Goal: Information Seeking & Learning: Understand process/instructions

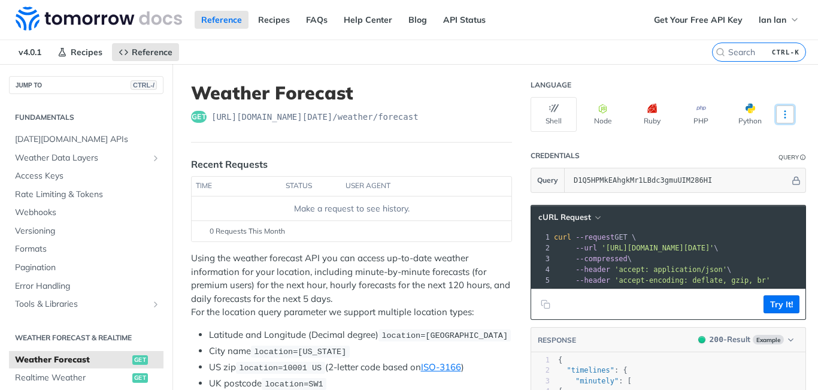
click at [781, 120] on button "More Languages" at bounding box center [785, 114] width 18 height 18
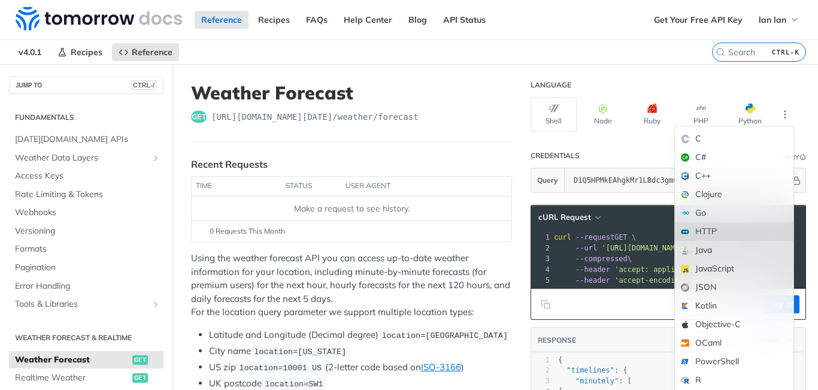
click at [687, 234] on div "HTTP" at bounding box center [734, 231] width 119 height 19
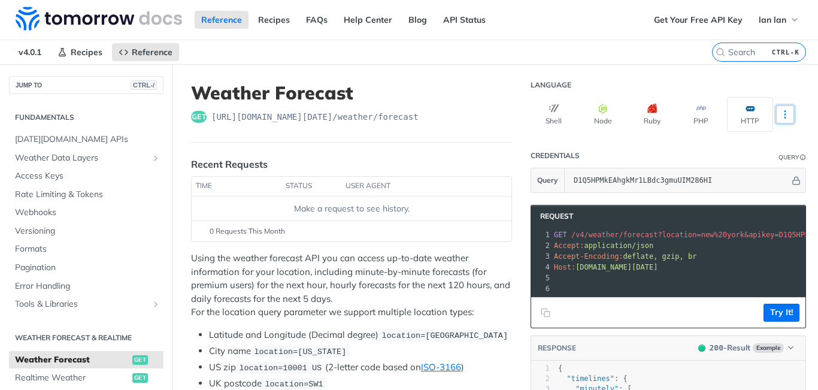
click at [780, 119] on icon "More ellipsis" at bounding box center [785, 114] width 11 height 11
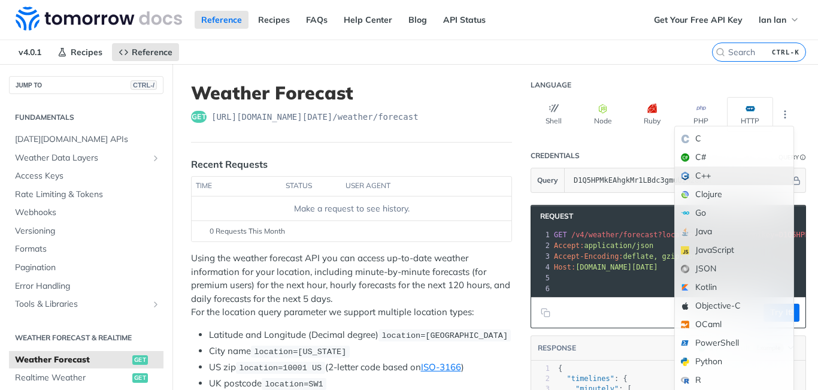
click at [681, 172] on span at bounding box center [685, 176] width 8 height 8
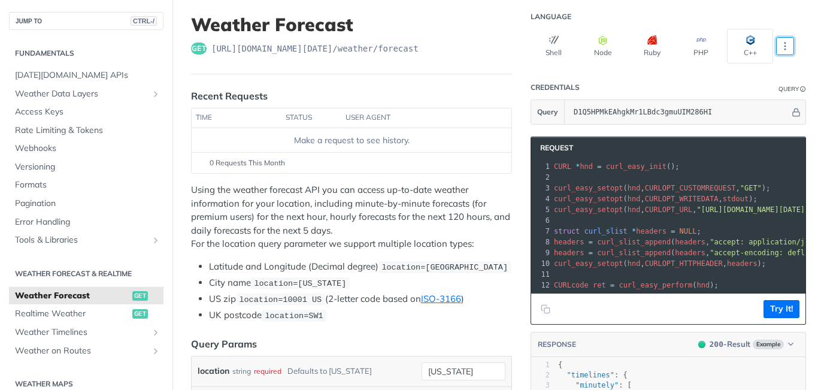
scroll to position [69, 0]
click at [776, 37] on button "More Languages" at bounding box center [785, 46] width 18 height 18
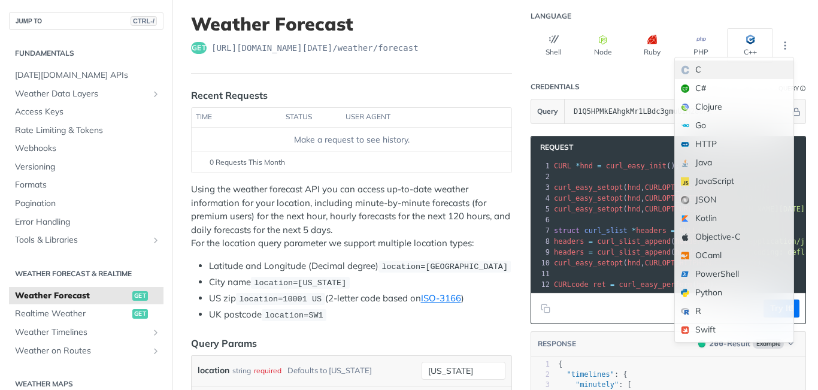
click at [714, 72] on div "C" at bounding box center [734, 69] width 119 height 19
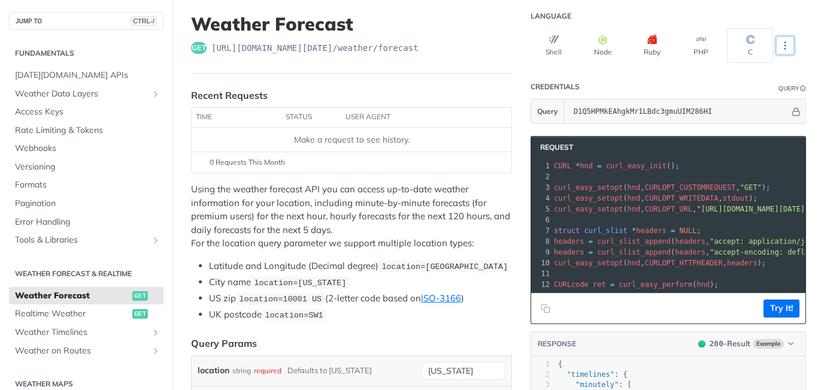
click at [780, 41] on icon "More ellipsis" at bounding box center [785, 45] width 11 height 11
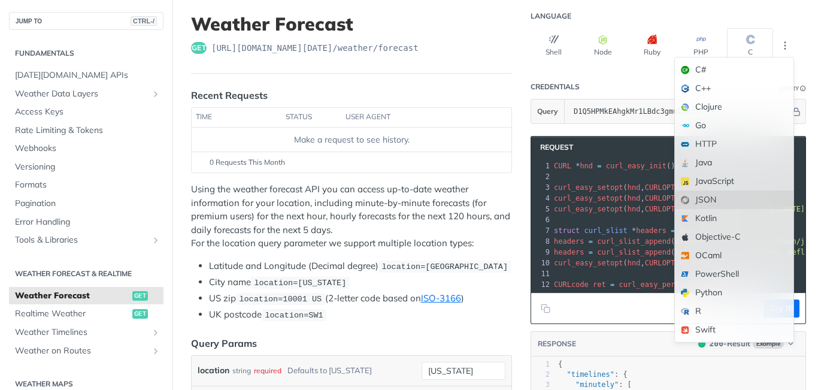
click at [690, 196] on div "JSON" at bounding box center [734, 199] width 119 height 19
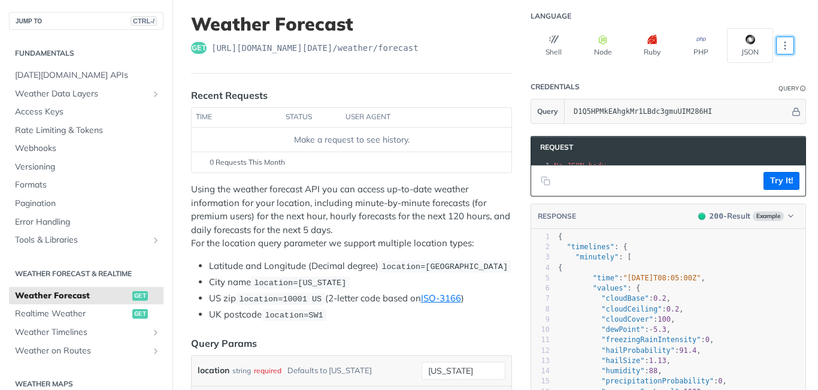
scroll to position [0, 0]
click at [780, 47] on icon "More ellipsis" at bounding box center [785, 45] width 11 height 11
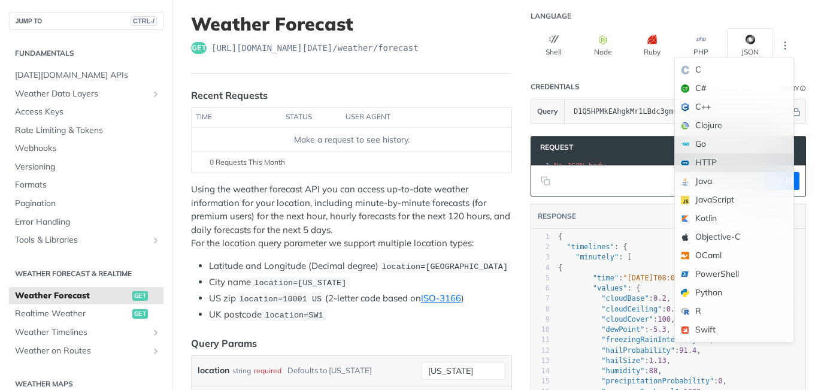
click at [690, 153] on div "HTTP" at bounding box center [734, 162] width 119 height 19
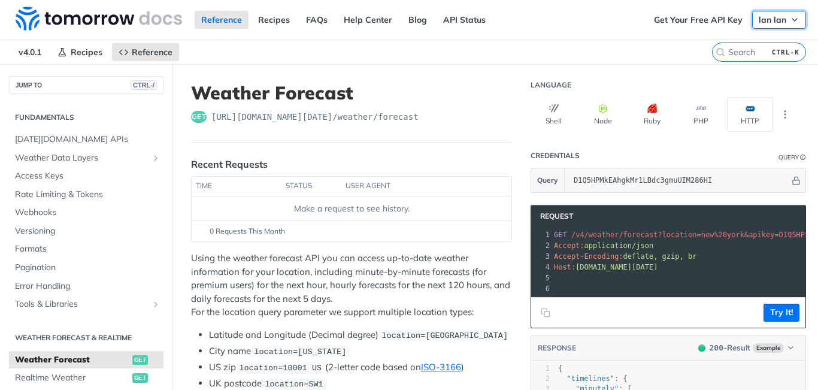
click at [771, 20] on span "lan lan" at bounding box center [773, 19] width 28 height 11
click at [678, 20] on link "Get Your Free API Key" at bounding box center [698, 20] width 102 height 18
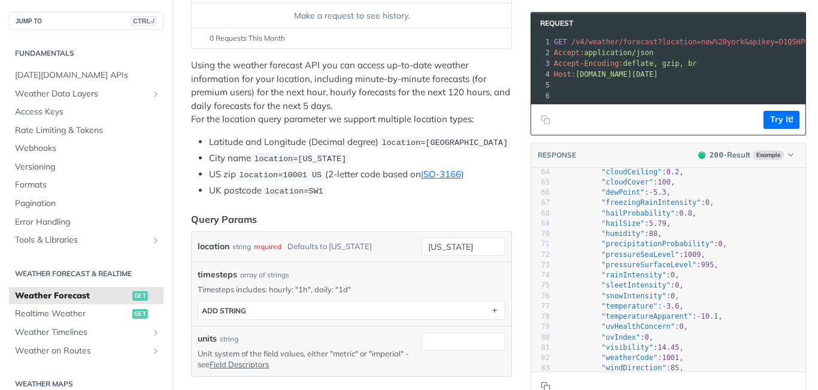
scroll to position [695, 0]
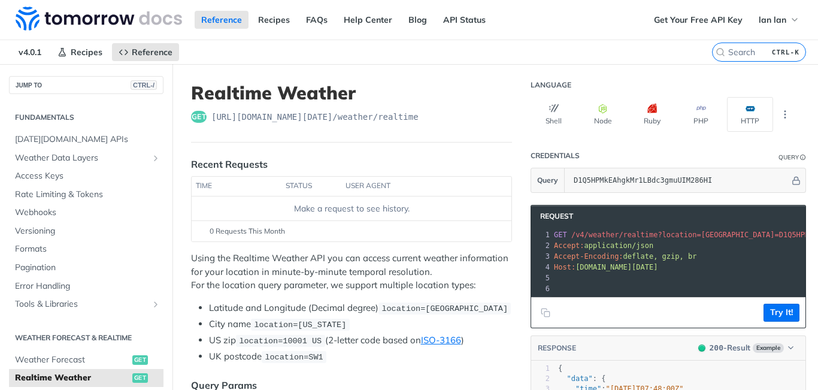
click at [291, 184] on th "status" at bounding box center [311, 186] width 60 height 19
drag, startPoint x: 212, startPoint y: 117, endPoint x: 428, endPoint y: 123, distance: 216.3
click at [428, 123] on header "Realtime Weather get https://api.tomorrow.io/v4 /weather/realtime" at bounding box center [351, 112] width 321 height 60
copy span "https://api.tomorrow.io/v4 /weather/realtime"
drag, startPoint x: 641, startPoint y: 235, endPoint x: 678, endPoint y: 235, distance: 37.1
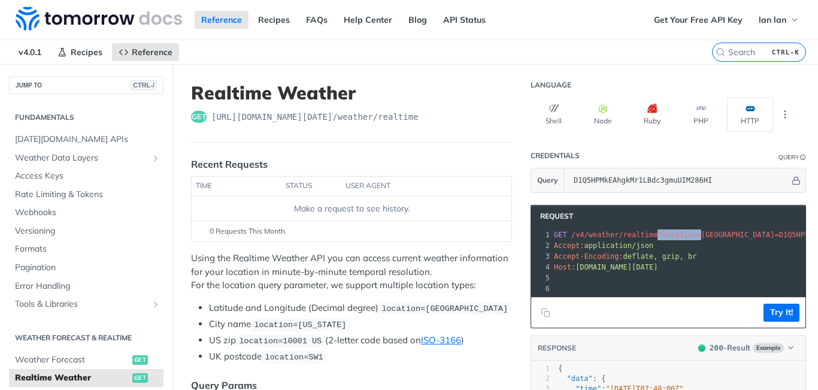
click at [678, 235] on span "/v4/weather/realtime?location=toronto&apikey=D1Q5HPMkEAhgkMr1LBdc3gmuUIM286HI" at bounding box center [744, 235] width 346 height 8
copy span "?location="
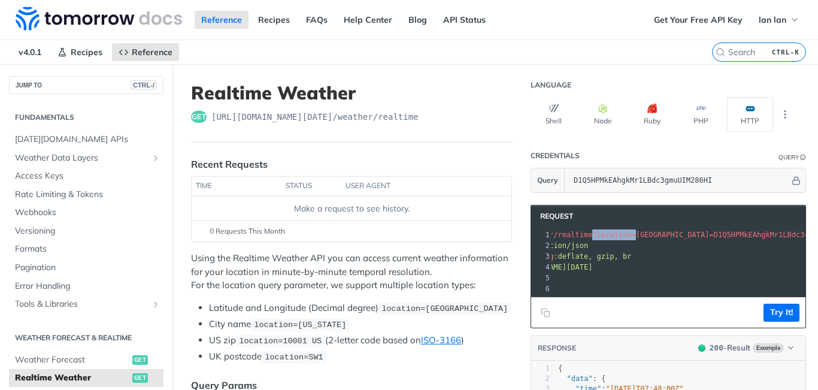
scroll to position [0, 75]
drag, startPoint x: 631, startPoint y: 229, endPoint x: 661, endPoint y: 236, distance: 30.7
click at [661, 236] on pre "GET /v4/weather/realtime?location=toronto&apikey=D1Q5HPMkEAhgkMr1LBdc3gmuUIM286…" at bounding box center [656, 234] width 360 height 11
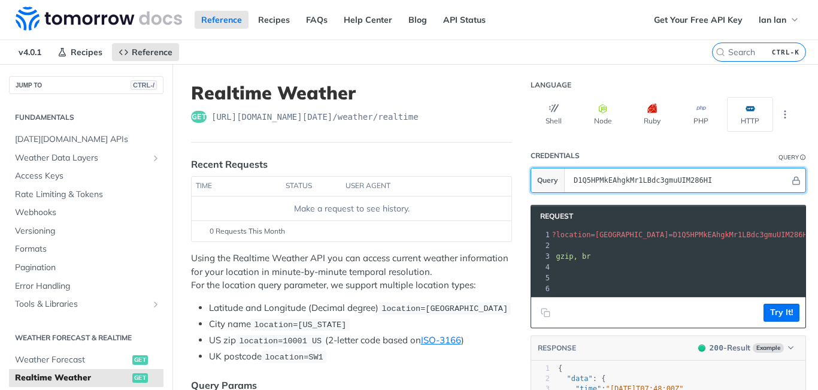
click at [652, 179] on input "D1Q5HPMkEAhgkMr1LBdc3gmuUIM286HI" at bounding box center [679, 180] width 222 height 24
click at [641, 179] on input "D1Q5HPMkEAhgkMr1LBdc3gmuUIM286HI" at bounding box center [679, 180] width 222 height 24
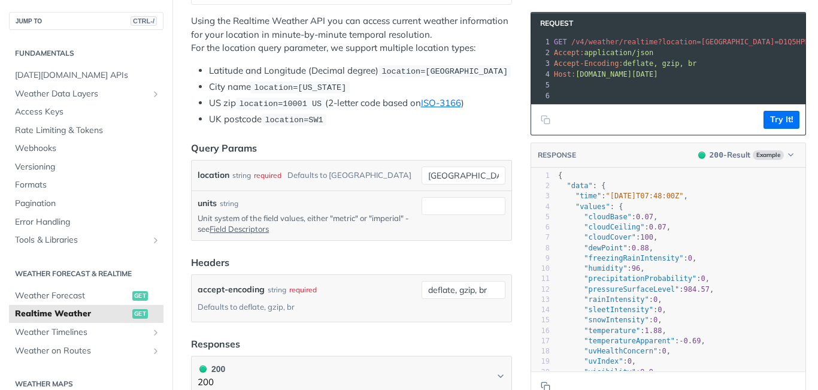
scroll to position [238, 0]
click at [446, 171] on input "toronto" at bounding box center [464, 175] width 84 height 18
click at [447, 174] on input "toronto" at bounding box center [464, 175] width 84 height 18
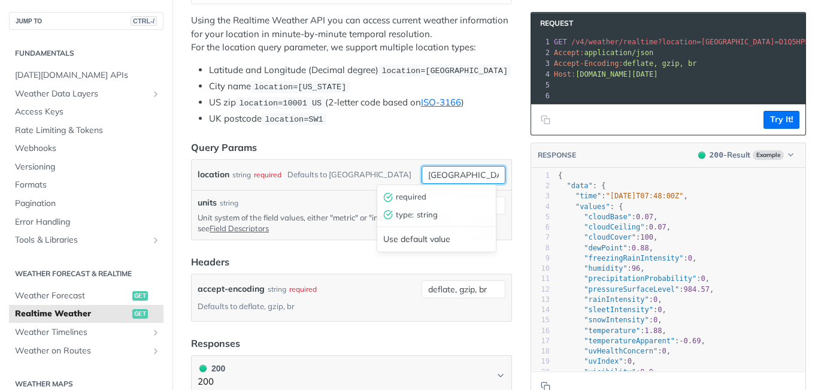
paste input "12.695552999999999,108.06897067116407"
click at [440, 170] on input "12.695552999999999,108.06897067116407" at bounding box center [464, 175] width 84 height 18
type input "12.695552999999999,108.06897067116407"
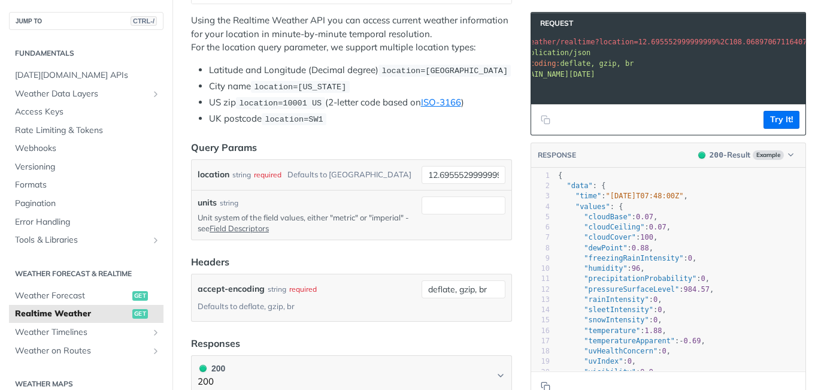
scroll to position [0, 44]
click at [471, 175] on input "12.695552999999999,108.06897067116407" at bounding box center [464, 175] width 84 height 18
drag, startPoint x: 471, startPoint y: 175, endPoint x: 451, endPoint y: 175, distance: 19.8
click at [451, 175] on input "12.695552999999999,108.06897067116407" at bounding box center [464, 175] width 84 height 18
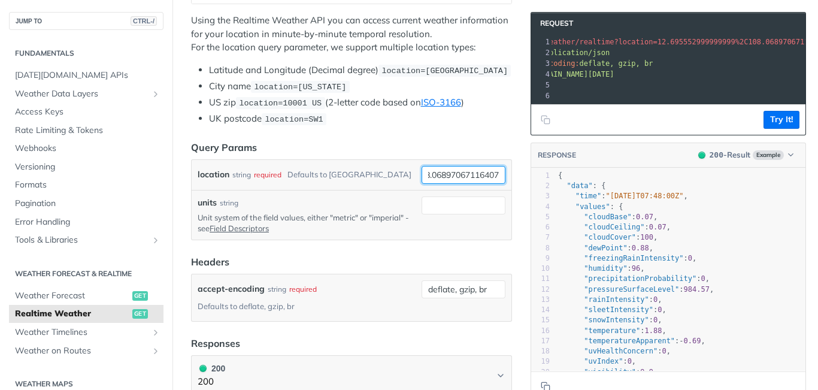
click at [449, 175] on input "12.695552999999999,108.06897067116407" at bounding box center [464, 175] width 84 height 18
click at [462, 209] on input "units" at bounding box center [464, 205] width 84 height 18
type input "metric"
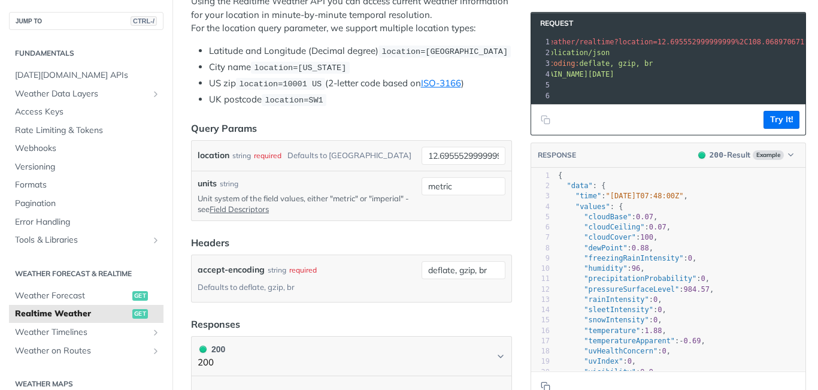
click at [383, 221] on form "Query Params location string required Defaults to toronto 12.695552999999999,10…" at bounding box center [351, 211] width 321 height 181
click at [257, 208] on link "Field Descriptors" at bounding box center [239, 209] width 59 height 10
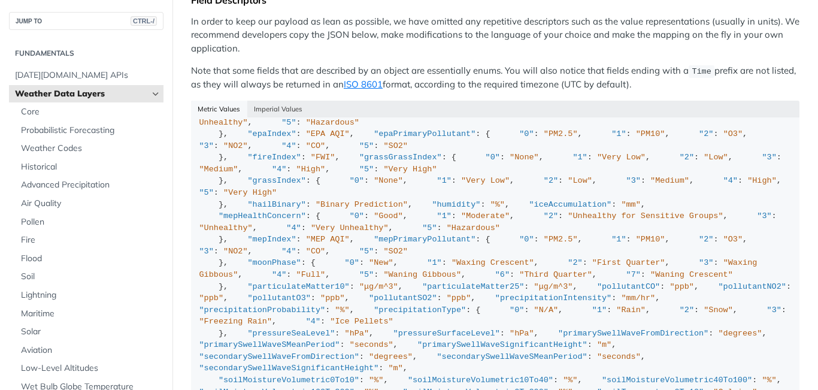
scroll to position [101, 0]
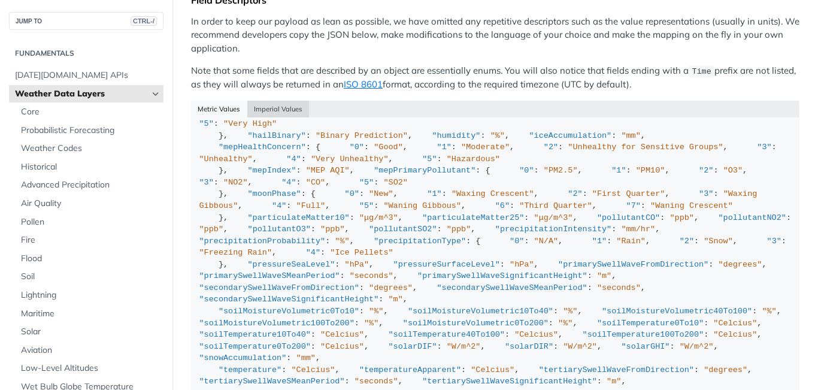
click at [270, 113] on button "Imperial Values" at bounding box center [278, 109] width 62 height 17
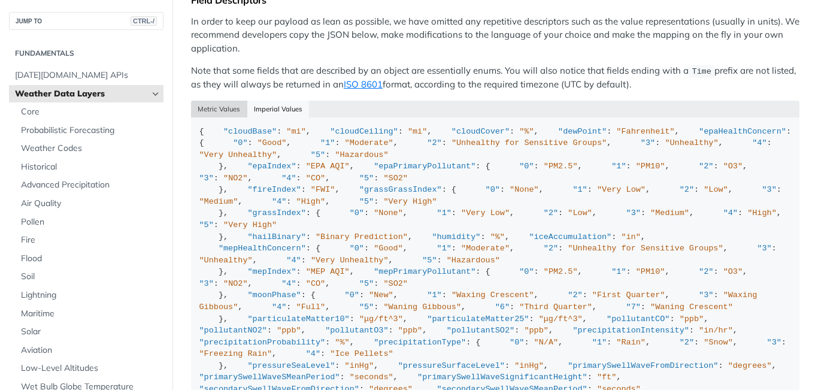
click at [217, 117] on button "Metric Values" at bounding box center [219, 109] width 56 height 17
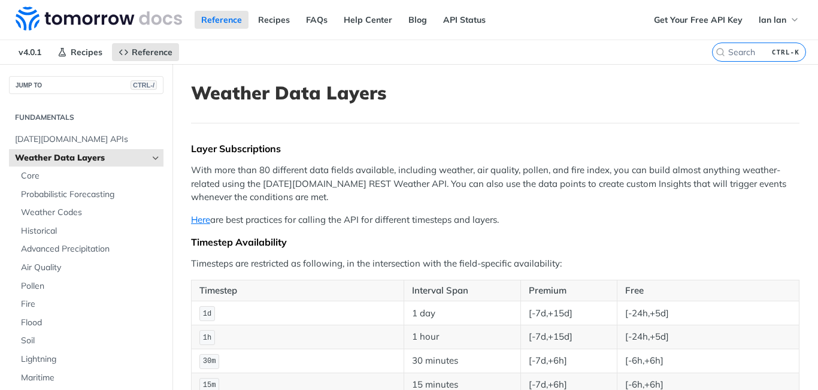
scroll to position [90, 0]
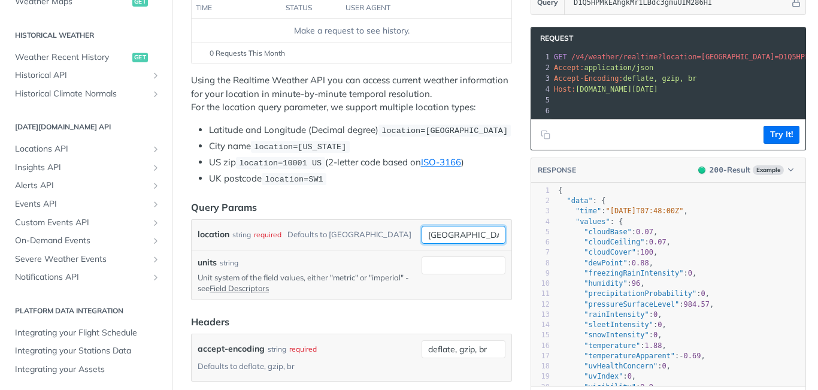
click at [443, 232] on input "toronto" at bounding box center [464, 235] width 84 height 18
paste input "12.695552999999999,108.06897067116407"
type input "12.695552999999999,108.06897067116407"
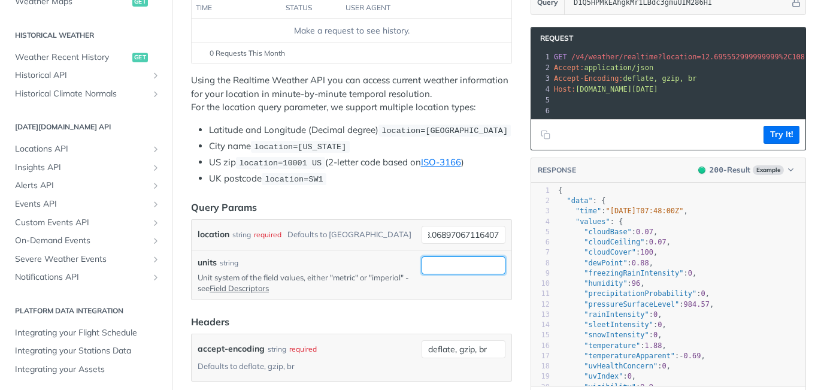
click at [444, 266] on input "units" at bounding box center [464, 265] width 84 height 18
type input "n"
type input "m"
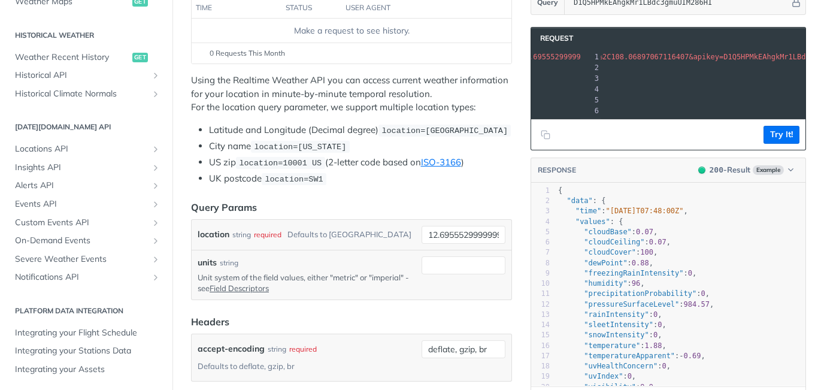
scroll to position [0, 232]
click at [462, 265] on input "units" at bounding box center [464, 265] width 84 height 18
type input "metric"
click at [381, 268] on div "units string Unit system of the field values, either "metric" or "imperial" - s…" at bounding box center [307, 274] width 219 height 37
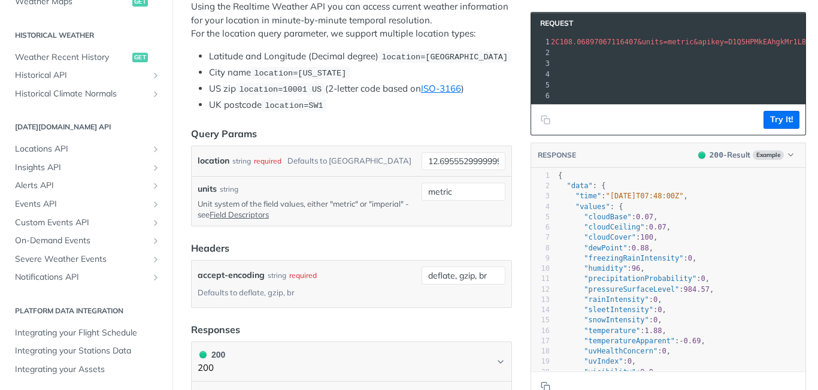
scroll to position [252, 0]
click at [450, 281] on div "deflate, gzip, br required type : string Use default value" at bounding box center [464, 275] width 84 height 18
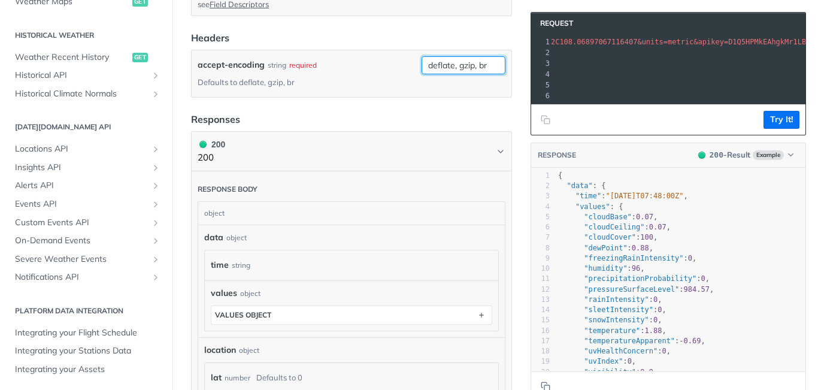
scroll to position [462, 0]
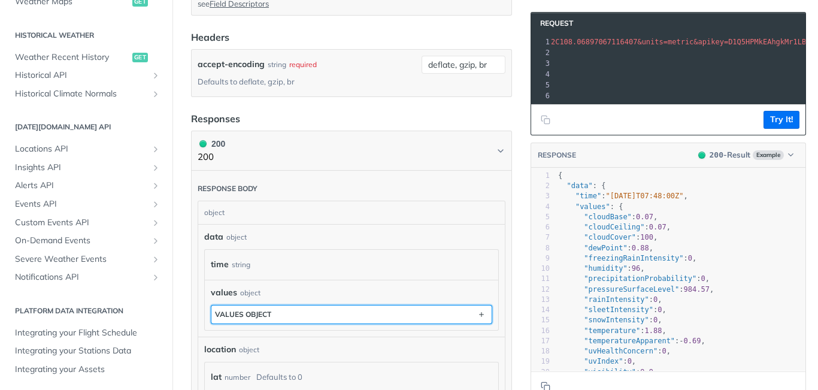
click at [450, 308] on button "values object" at bounding box center [351, 314] width 280 height 18
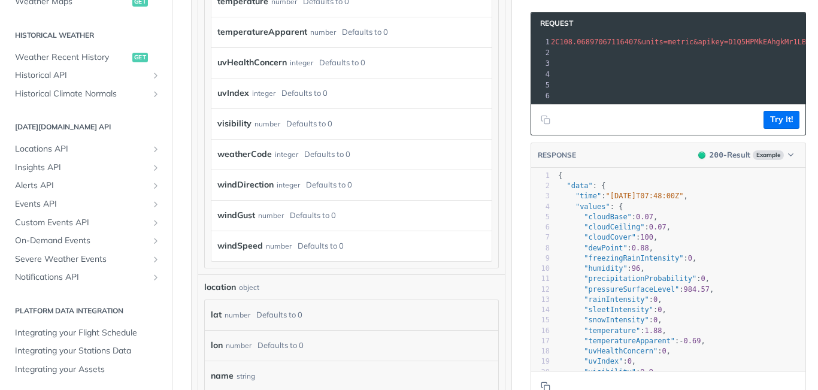
scroll to position [1113, 0]
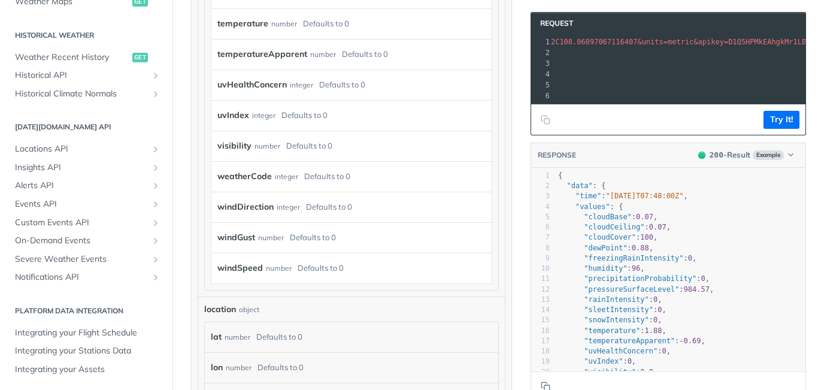
click at [276, 174] on div "integer" at bounding box center [286, 176] width 23 height 17
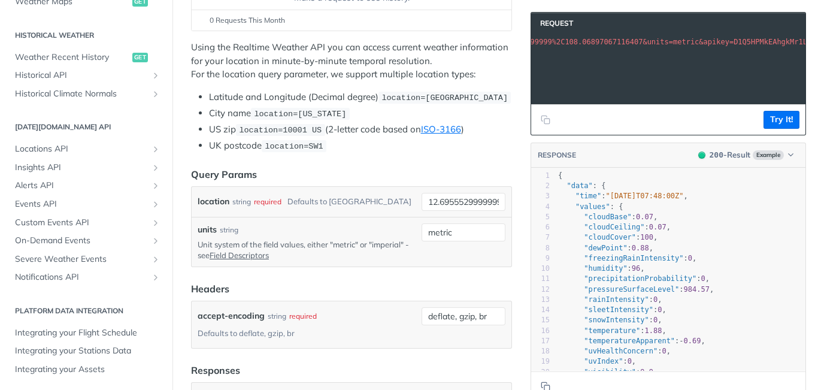
scroll to position [0, 161]
drag, startPoint x: 671, startPoint y: 43, endPoint x: 723, endPoint y: 41, distance: 52.2
click at [723, 41] on span "/v4/weather/realtime?location=12.695552999999999%2C108.06897067116407&units=met…" at bounding box center [674, 42] width 528 height 8
copy span "&units=metric"
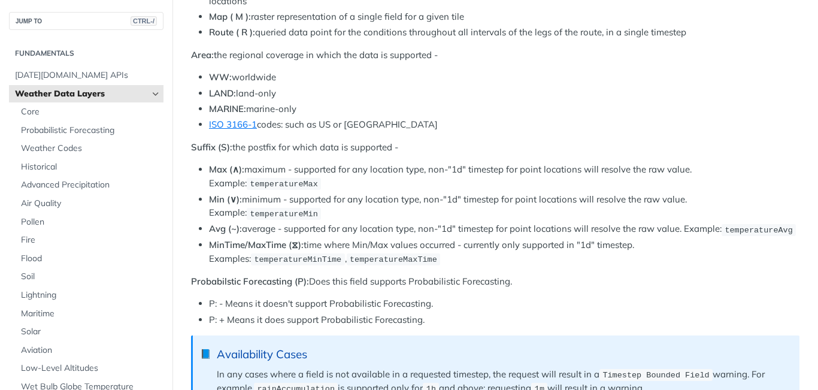
scroll to position [692, 0]
drag, startPoint x: 589, startPoint y: 275, endPoint x: 506, endPoint y: 141, distance: 157.9
click at [506, 141] on p "Suffix (S): the postfix for which data is supported -" at bounding box center [495, 147] width 608 height 14
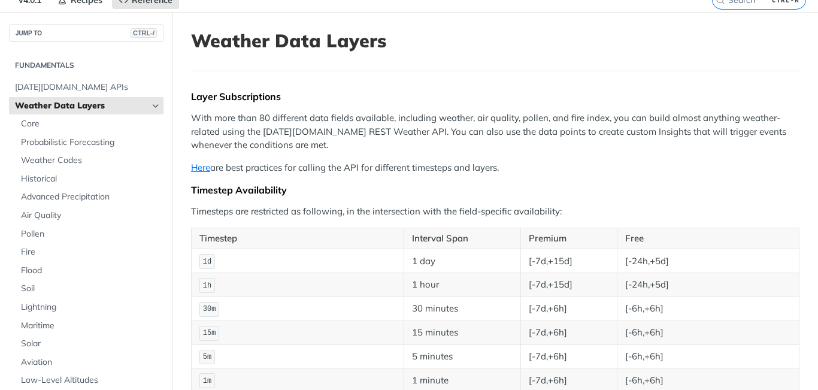
scroll to position [0, 0]
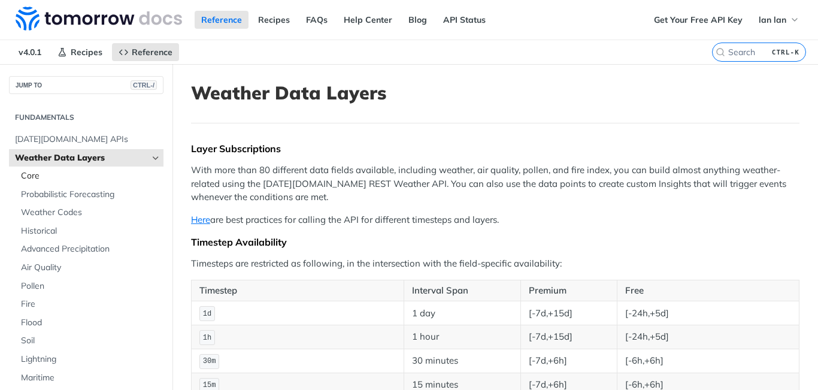
click at [34, 180] on span "Core" at bounding box center [91, 176] width 140 height 12
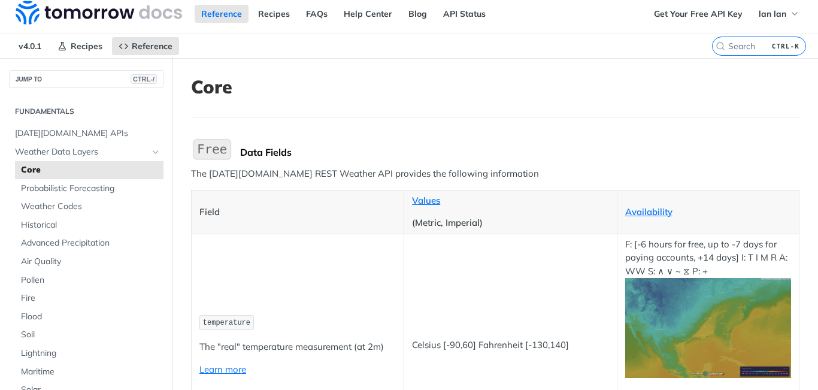
scroll to position [7, 0]
click at [71, 207] on span "Weather Codes" at bounding box center [91, 206] width 140 height 12
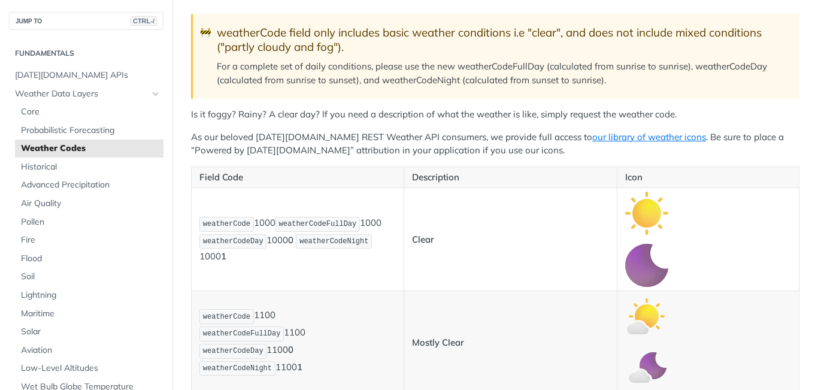
scroll to position [165, 0]
click at [241, 245] on span "weatherCodeDay" at bounding box center [233, 241] width 60 height 8
copy span "weatherCodeDay"
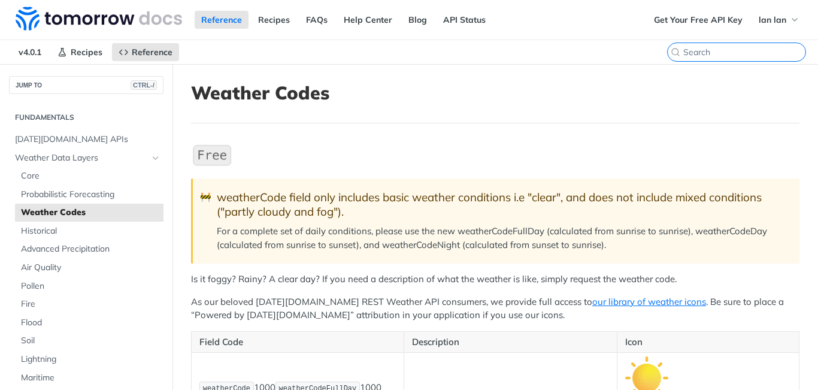
click at [744, 50] on input "CTRL-K" at bounding box center [744, 52] width 122 height 11
paste input "weatherCodeDay"
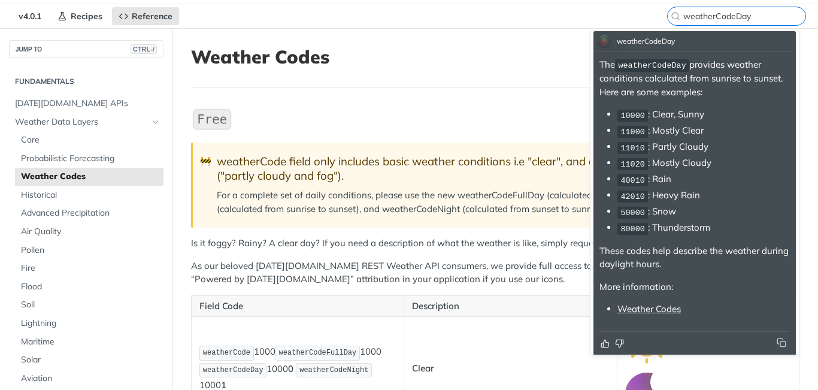
type input "weatherCodeDay"
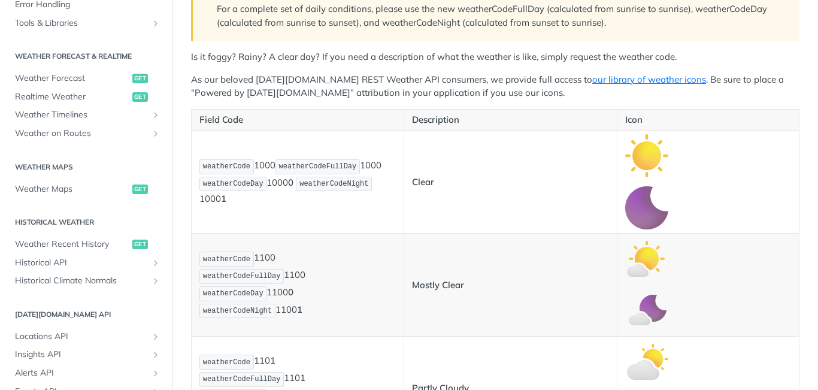
scroll to position [511, 0]
click at [55, 74] on span "Weather Forecast" at bounding box center [72, 79] width 114 height 12
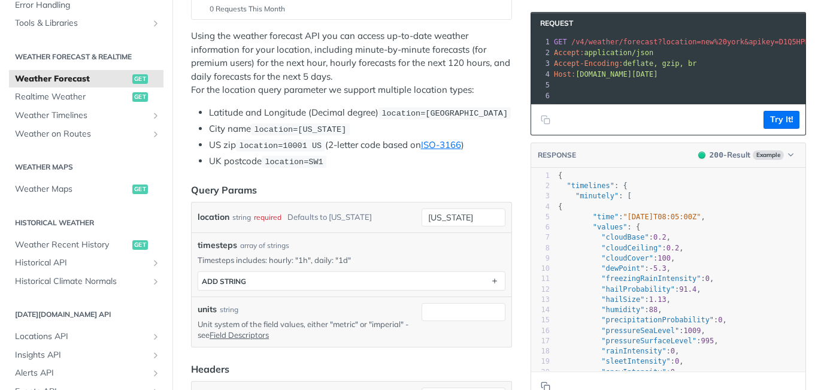
scroll to position [252, 0]
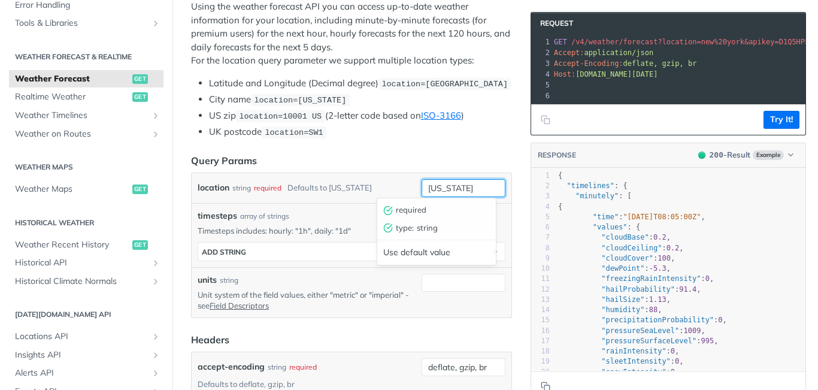
click at [440, 187] on input "[US_STATE]" at bounding box center [464, 188] width 84 height 18
paste input "12.695552999999999,108.06897067116407"
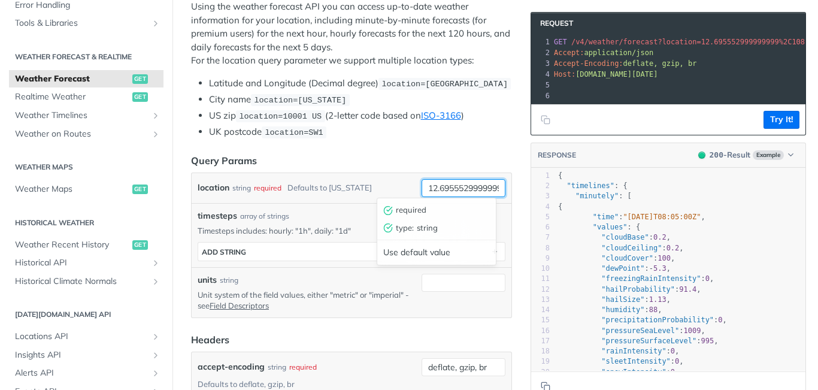
scroll to position [0, 106]
type input "12.695552999999999,108.06897067116407"
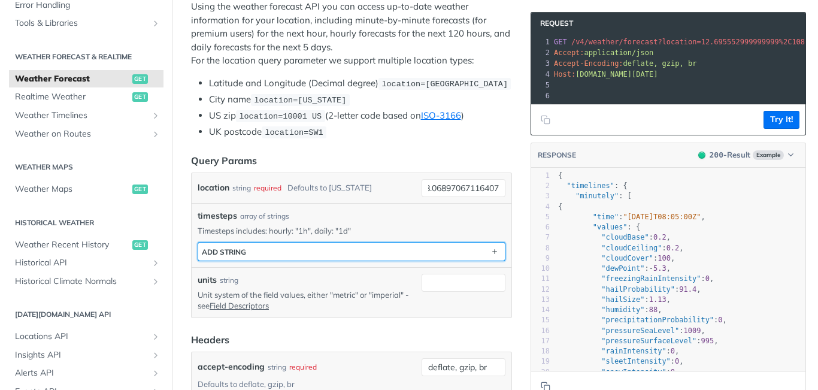
click at [348, 249] on button "ADD string" at bounding box center [351, 252] width 307 height 18
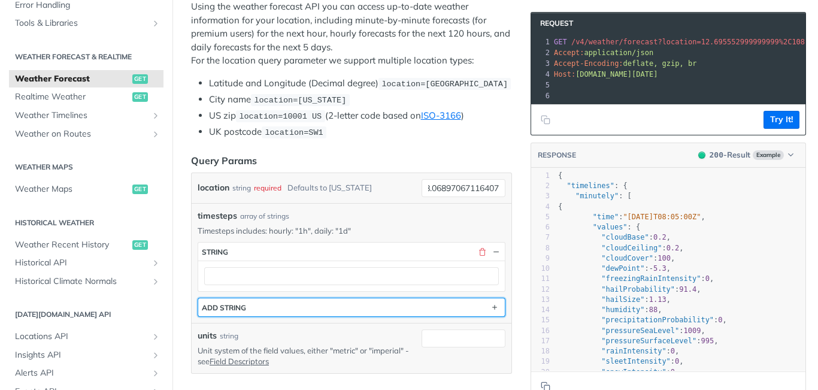
scroll to position [0, 0]
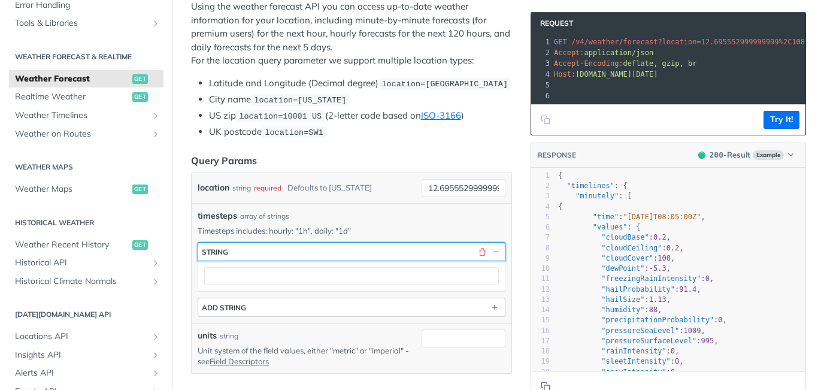
click at [348, 249] on button "string" at bounding box center [351, 252] width 307 height 18
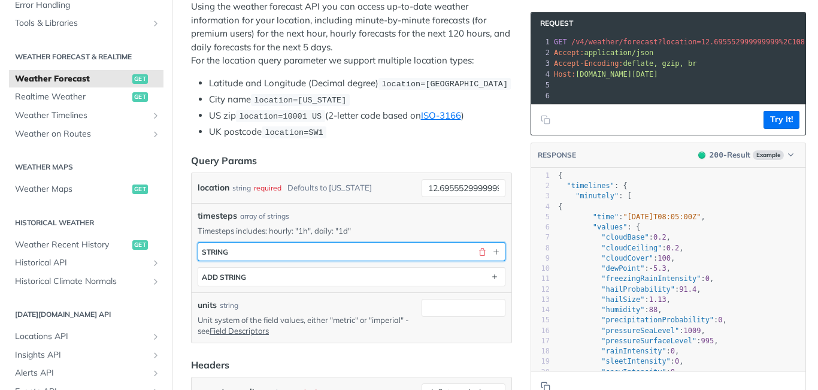
click at [353, 251] on button "string" at bounding box center [351, 252] width 307 height 18
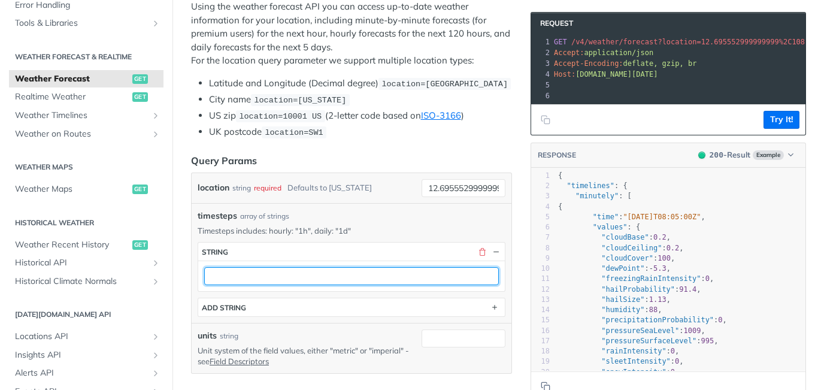
click at [349, 273] on input "text" at bounding box center [351, 276] width 295 height 18
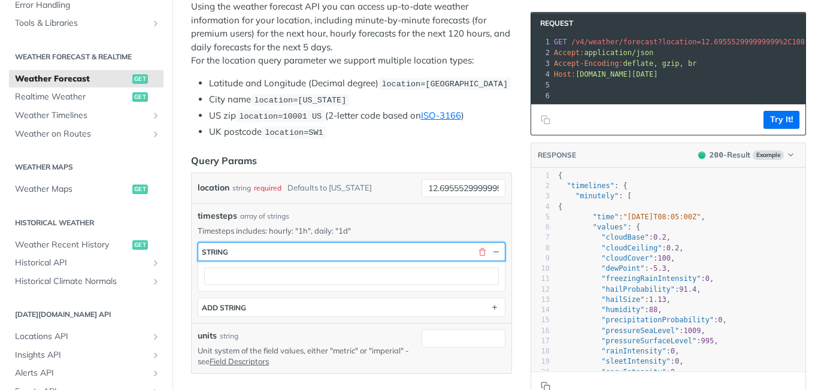
click at [352, 253] on button "string" at bounding box center [351, 252] width 307 height 18
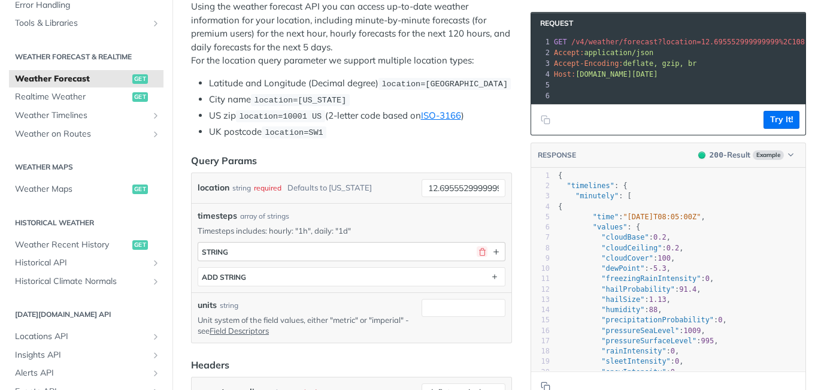
click at [477, 247] on button "button" at bounding box center [482, 251] width 11 height 11
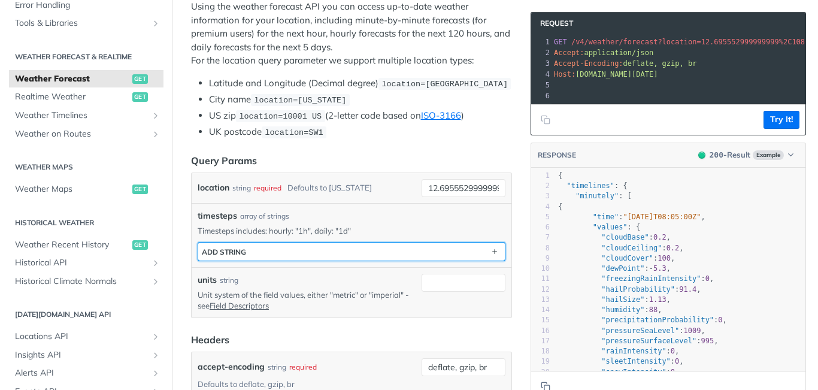
click at [470, 247] on button "ADD string" at bounding box center [351, 252] width 307 height 18
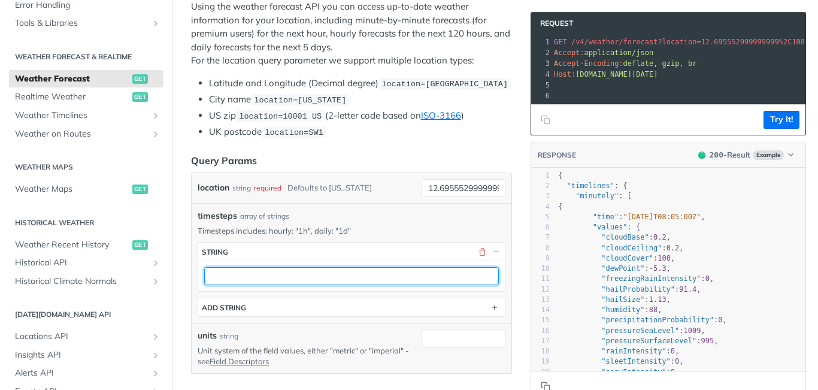
click at [369, 279] on input "text" at bounding box center [351, 276] width 295 height 18
type input "1h"
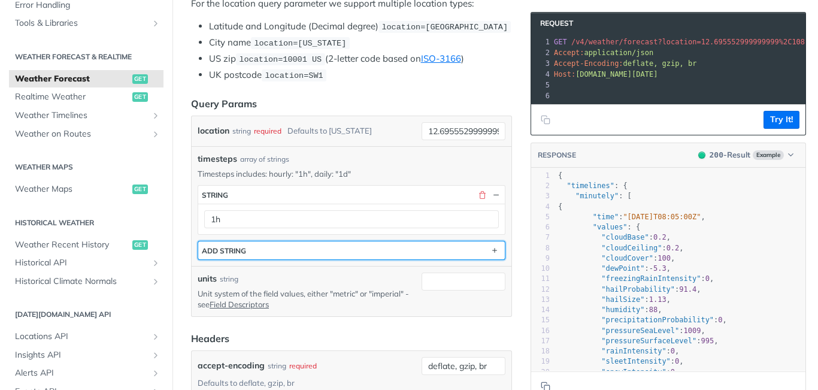
click at [469, 255] on button "ADD string" at bounding box center [351, 250] width 307 height 18
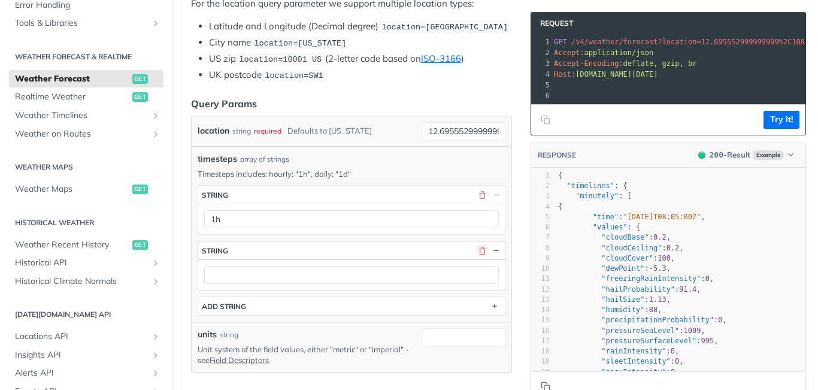
click at [477, 246] on button "button" at bounding box center [482, 250] width 11 height 11
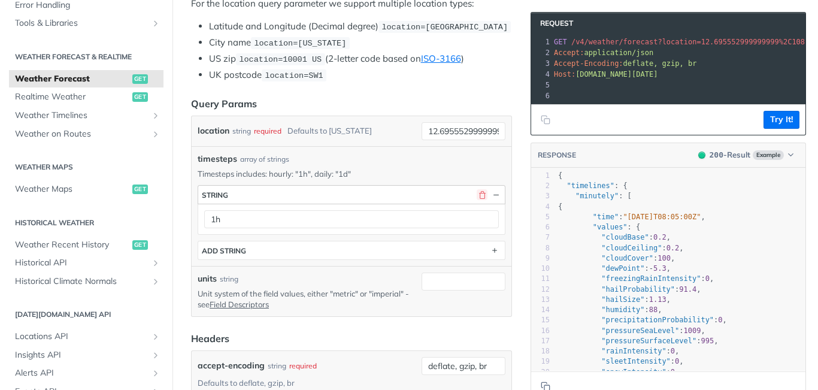
click at [477, 193] on button "button" at bounding box center [482, 194] width 11 height 11
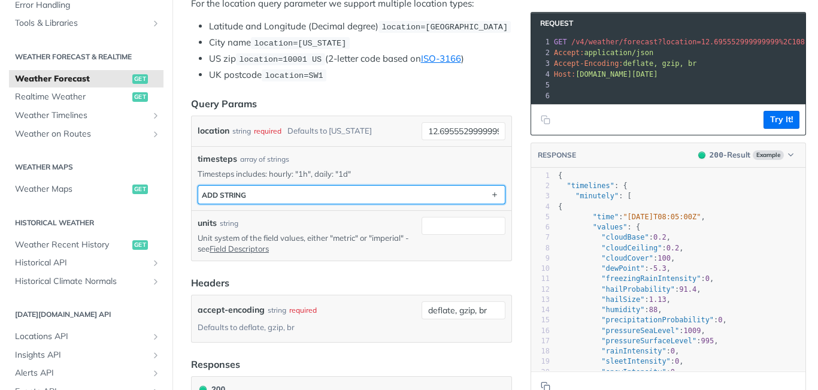
click at [473, 193] on button "ADD string" at bounding box center [351, 195] width 307 height 18
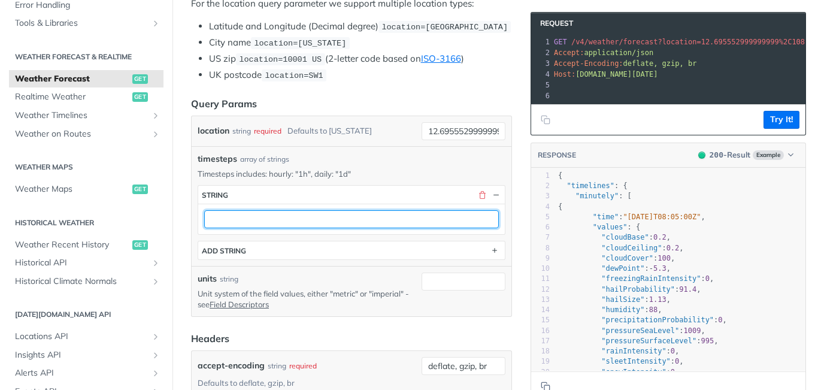
click at [417, 224] on input "text" at bounding box center [351, 219] width 295 height 18
type input "1h"
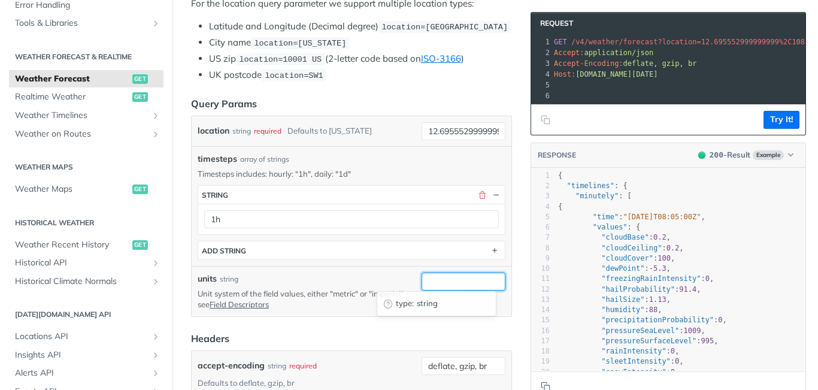
click at [466, 279] on input "units" at bounding box center [464, 281] width 84 height 18
type input "n"
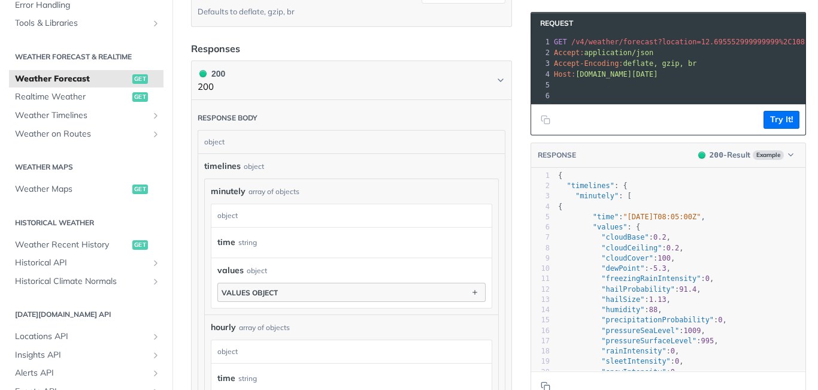
type input "metric"
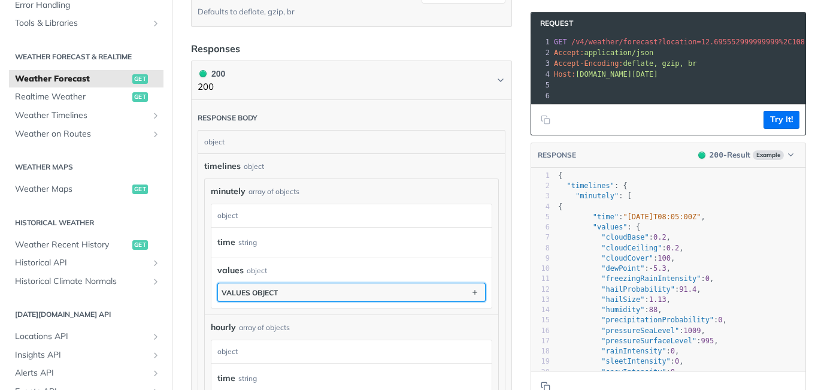
click at [353, 297] on button "values object" at bounding box center [351, 292] width 267 height 18
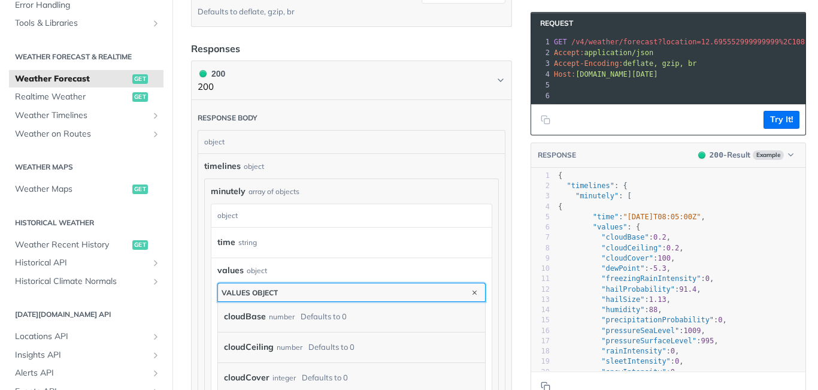
click at [353, 297] on button "values object" at bounding box center [351, 292] width 267 height 18
